Goal: Task Accomplishment & Management: Manage account settings

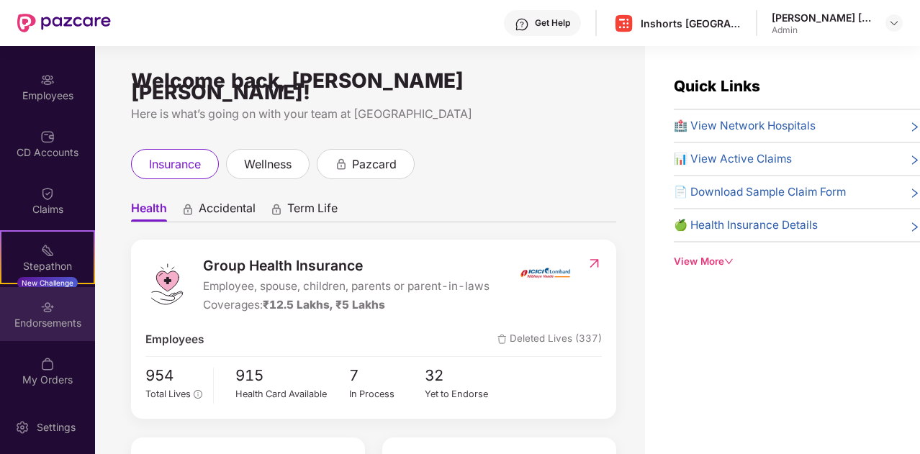
scroll to position [46, 0]
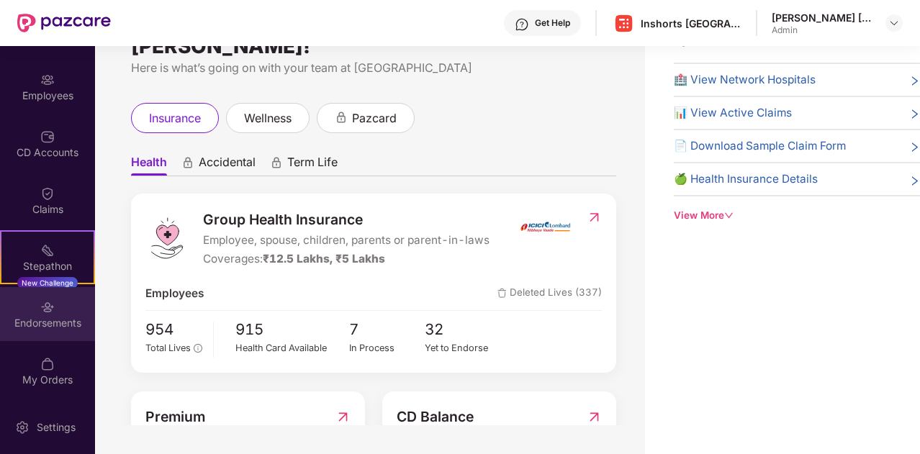
click at [42, 327] on div "Endorsements" at bounding box center [47, 323] width 95 height 14
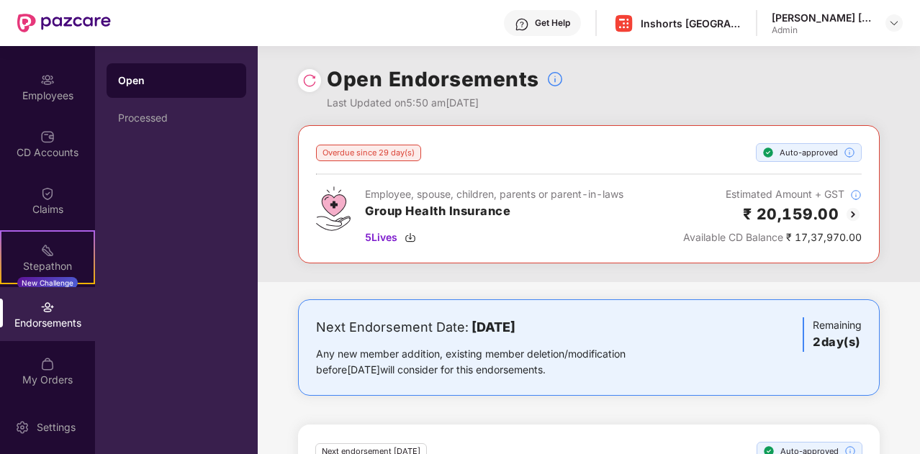
click at [853, 214] on img at bounding box center [852, 214] width 17 height 17
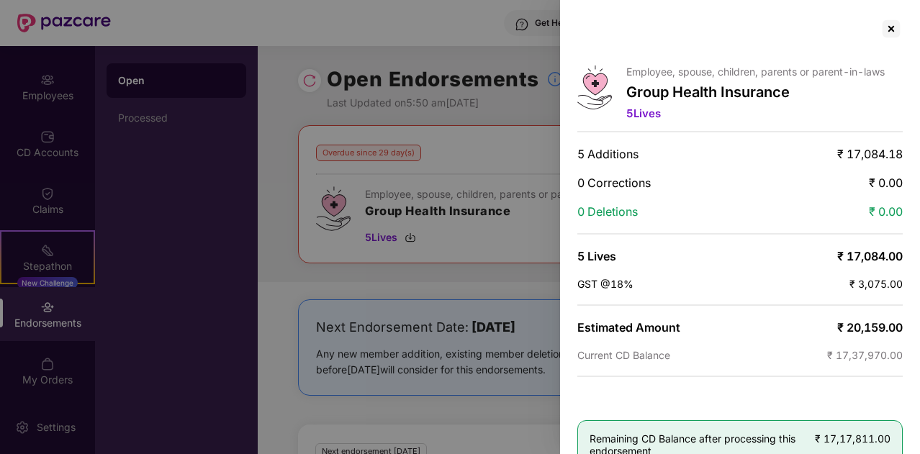
click at [519, 149] on div at bounding box center [460, 227] width 920 height 454
click at [890, 28] on div at bounding box center [891, 28] width 23 height 23
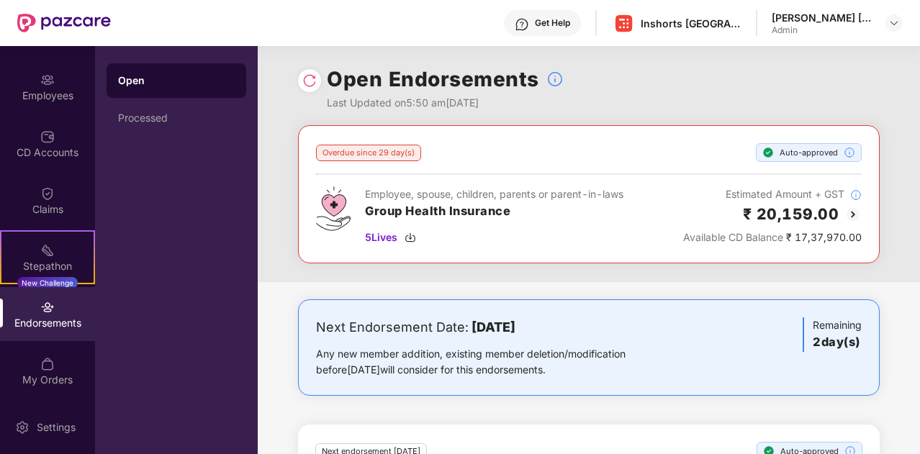
click at [827, 238] on div "Available CD Balance ₹ 17,37,970.00" at bounding box center [772, 238] width 178 height 16
click at [426, 207] on h3 "Group Health Insurance" at bounding box center [494, 211] width 258 height 19
click at [380, 240] on span "5 Lives" at bounding box center [381, 238] width 32 height 16
